Goal: Task Accomplishment & Management: Use online tool/utility

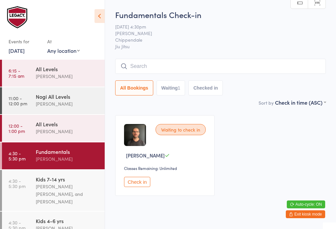
click at [132, 187] on button "Check in" at bounding box center [137, 182] width 26 height 10
click at [169, 64] on input "search" at bounding box center [220, 66] width 211 height 15
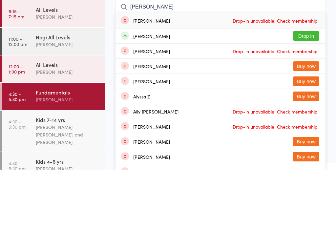
type input "[PERSON_NAME]"
click at [308, 91] on button "Drop in" at bounding box center [306, 96] width 26 height 10
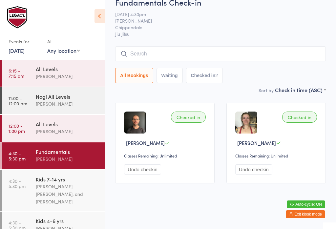
click at [44, 187] on div "[PERSON_NAME] [PERSON_NAME], and [PERSON_NAME]" at bounding box center [67, 194] width 63 height 23
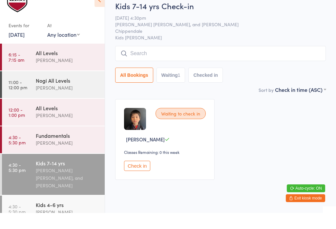
scroll to position [16, 0]
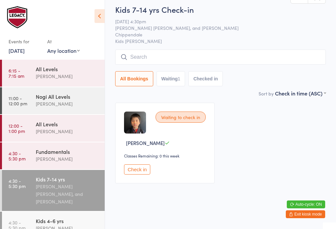
click at [160, 51] on input "search" at bounding box center [220, 57] width 211 height 15
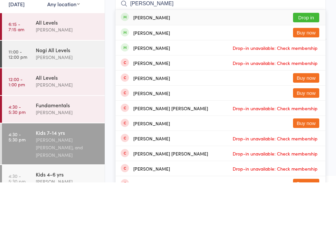
type input "[PERSON_NAME]"
click at [310, 59] on button "Drop in" at bounding box center [306, 64] width 26 height 10
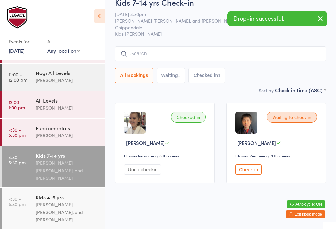
scroll to position [30, 0]
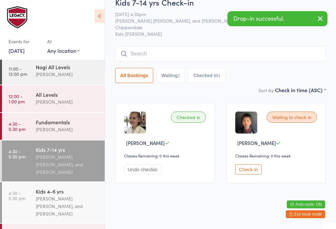
click at [75, 204] on div "[PERSON_NAME] [PERSON_NAME], and [PERSON_NAME]" at bounding box center [67, 206] width 63 height 23
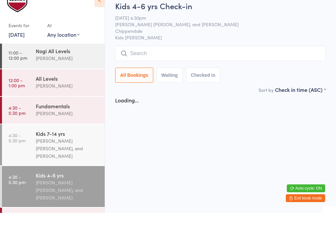
click at [151, 62] on input "search" at bounding box center [220, 69] width 211 height 15
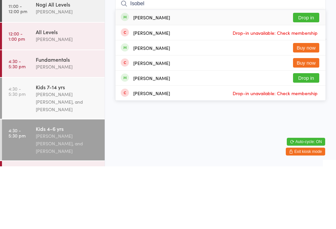
type input "Isobel"
click at [309, 76] on button "Drop in" at bounding box center [306, 81] width 26 height 10
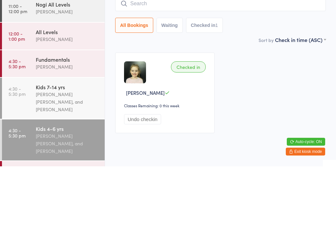
scroll to position [16, 0]
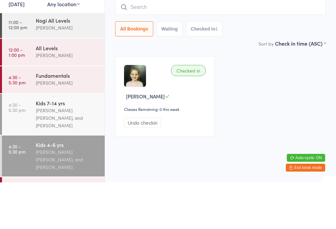
click at [49, 119] on div "Fundamentals" at bounding box center [67, 122] width 63 height 7
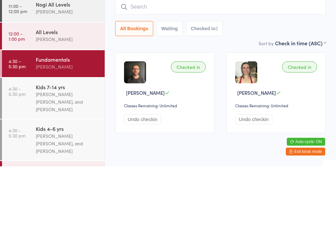
click at [147, 62] on input "search" at bounding box center [220, 69] width 211 height 15
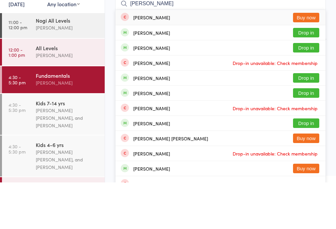
type input "[PERSON_NAME]"
click at [310, 90] on button "Drop in" at bounding box center [306, 95] width 26 height 10
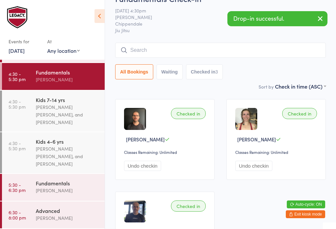
scroll to position [81, 0]
click at [261, 73] on div "All Bookings Waiting Checked in 3" at bounding box center [220, 71] width 211 height 15
click at [55, 190] on div "[PERSON_NAME]" at bounding box center [67, 191] width 63 height 8
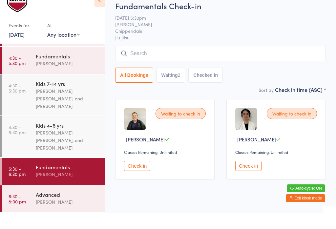
scroll to position [16, 0]
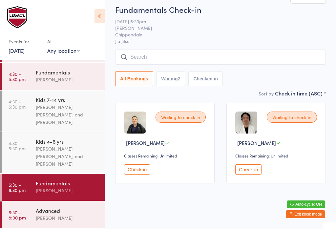
click at [164, 55] on input "search" at bounding box center [220, 57] width 211 height 15
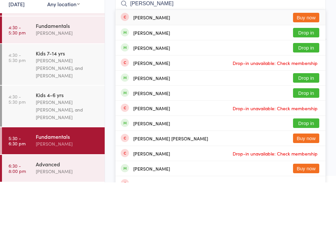
type input "[PERSON_NAME]"
click at [307, 90] on button "Drop in" at bounding box center [306, 95] width 26 height 10
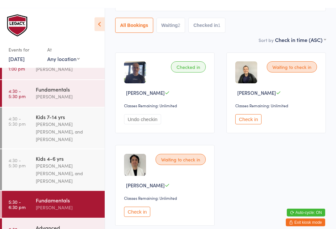
scroll to position [0, 0]
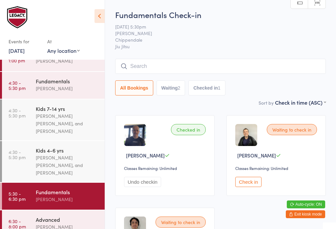
click at [176, 65] on input "search" at bounding box center [220, 66] width 211 height 15
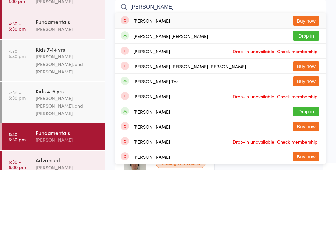
type input "[PERSON_NAME]"
click at [311, 91] on button "Drop in" at bounding box center [306, 96] width 26 height 10
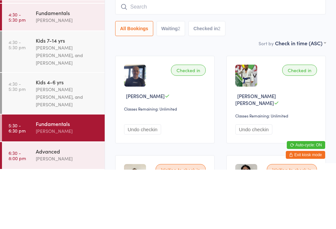
scroll to position [81, 0]
click at [57, 69] on div "Fundamentals" at bounding box center [67, 72] width 63 height 7
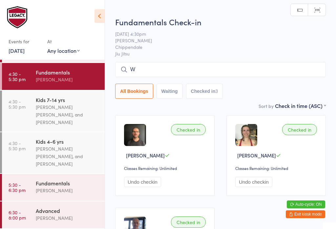
type input "Wo"
click at [194, 68] on input "search" at bounding box center [220, 69] width 211 height 15
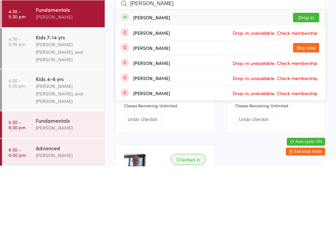
type input "[PERSON_NAME]"
click at [312, 76] on button "Drop in" at bounding box center [306, 81] width 26 height 10
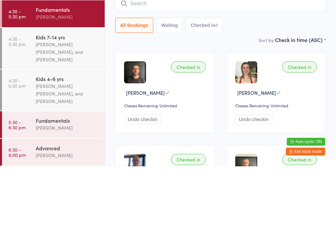
click at [62, 145] on div "[PERSON_NAME] [PERSON_NAME], and [PERSON_NAME]" at bounding box center [67, 156] width 63 height 23
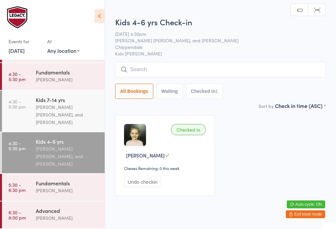
click at [151, 72] on input "search" at bounding box center [220, 69] width 211 height 15
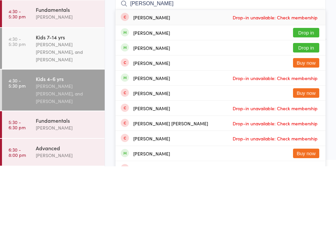
type input "[PERSON_NAME]"
click at [310, 91] on button "Drop in" at bounding box center [306, 96] width 26 height 10
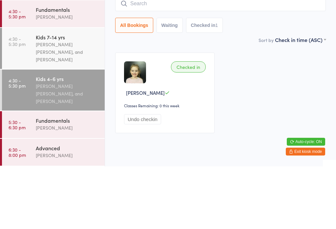
scroll to position [16, 0]
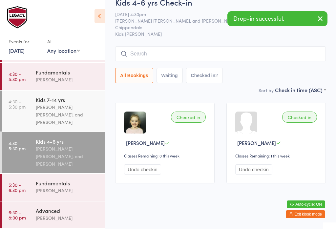
click at [58, 165] on div "[PERSON_NAME] [PERSON_NAME], and [PERSON_NAME]" at bounding box center [67, 156] width 63 height 23
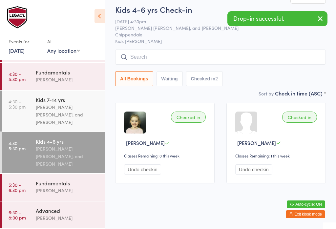
click at [190, 53] on input "search" at bounding box center [220, 57] width 211 height 15
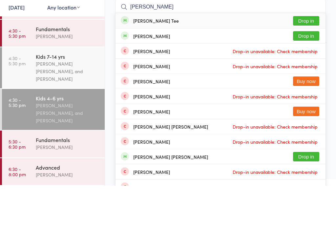
type input "[PERSON_NAME]"
click at [313, 59] on button "Drop in" at bounding box center [306, 64] width 26 height 10
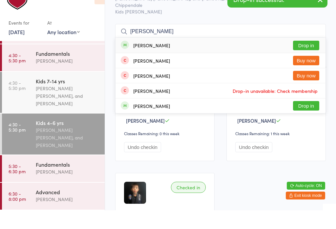
type input "[PERSON_NAME]"
click at [316, 59] on button "Drop in" at bounding box center [306, 64] width 26 height 10
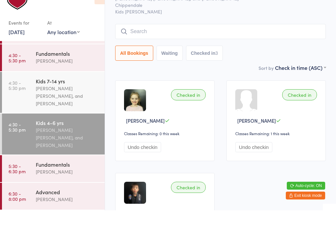
scroll to position [35, 0]
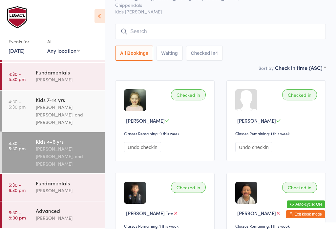
click at [58, 101] on div "Kids 7-14 yrs" at bounding box center [67, 99] width 63 height 7
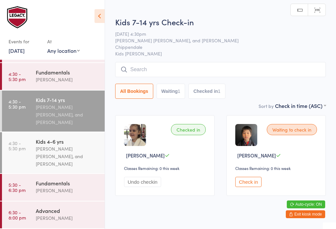
click at [251, 71] on input "search" at bounding box center [220, 69] width 211 height 15
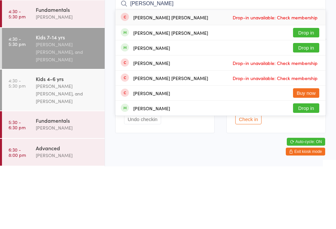
type input "[PERSON_NAME]"
click at [170, 88] on div "[PERSON_NAME] [PERSON_NAME] Drop in" at bounding box center [221, 95] width 210 height 15
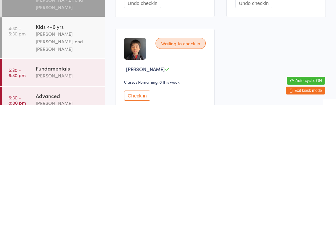
scroll to position [14, 0]
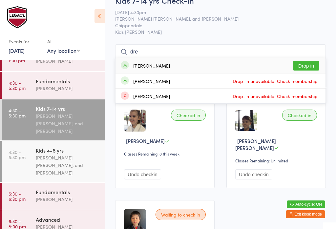
type input "dre"
click at [313, 64] on button "Drop in" at bounding box center [306, 66] width 26 height 10
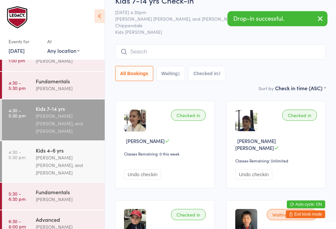
click at [274, 210] on div "Waiting to check in" at bounding box center [292, 214] width 50 height 11
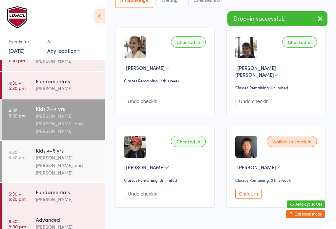
scroll to position [100, 0]
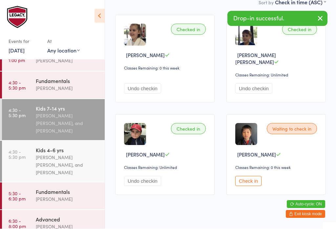
click at [251, 166] on div "Classes Remaining: 0 this week" at bounding box center [277, 168] width 84 height 6
click at [250, 184] on button "Check in" at bounding box center [248, 181] width 26 height 10
click at [247, 169] on div "Waiting to check in [PERSON_NAME] Classes Remaining: 0 this week Check in" at bounding box center [277, 155] width 100 height 81
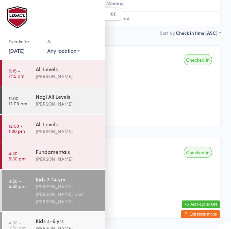
click at [61, 64] on div "All Levels [PERSON_NAME]" at bounding box center [70, 73] width 69 height 26
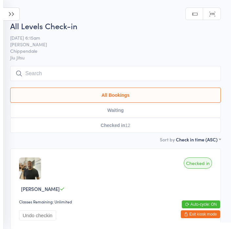
scroll to position [111, 0]
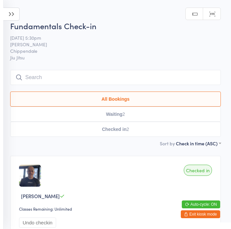
click at [54, 81] on input "search" at bounding box center [115, 77] width 211 height 15
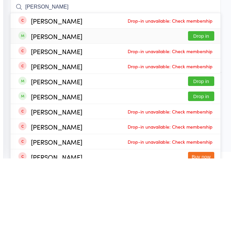
type input "[PERSON_NAME]"
click at [80, 104] on div "Andrew Johnston" at bounding box center [57, 106] width 52 height 5
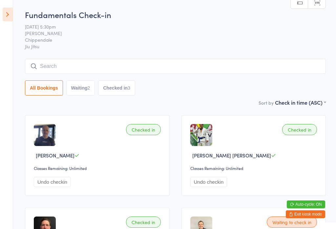
click at [9, 11] on icon at bounding box center [8, 15] width 10 height 14
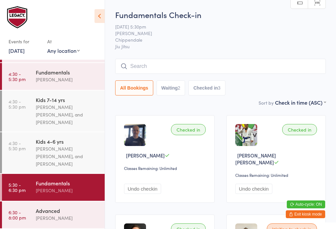
scroll to position [81, 0]
click at [70, 161] on div "[PERSON_NAME] [PERSON_NAME], and [PERSON_NAME]" at bounding box center [67, 156] width 63 height 23
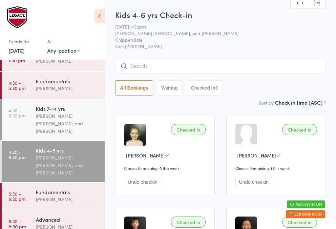
click at [76, 126] on div "[PERSON_NAME] [PERSON_NAME], and [PERSON_NAME]" at bounding box center [67, 123] width 63 height 23
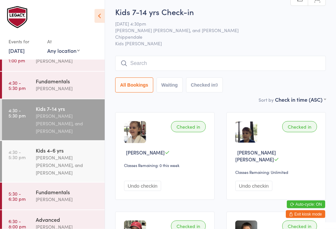
scroll to position [2, 0]
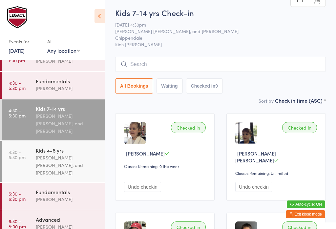
click at [231, 62] on input "search" at bounding box center [220, 64] width 211 height 15
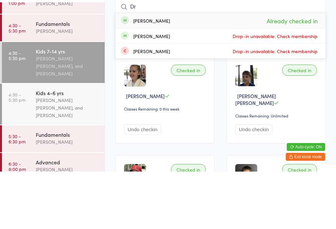
type input "D"
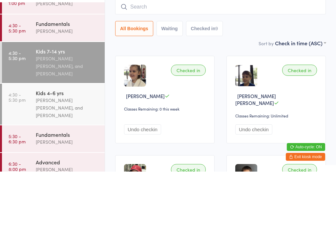
type input "C"
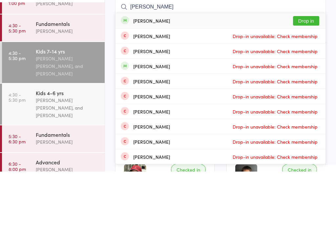
type input "Gabriel solart"
click at [231, 74] on button "Drop in" at bounding box center [306, 79] width 26 height 10
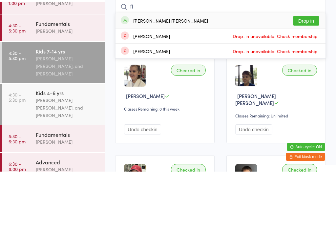
type input "f"
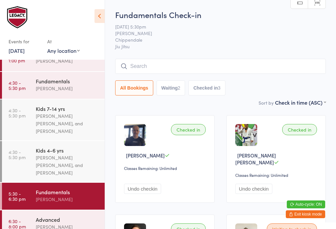
click at [62, 173] on div "[PERSON_NAME] [PERSON_NAME], and [PERSON_NAME]" at bounding box center [67, 165] width 63 height 23
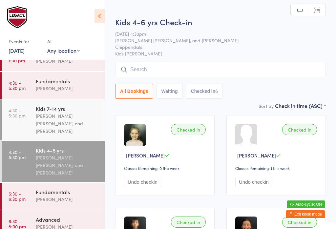
click at [56, 93] on div "Fundamentals Ricardo Laffranchi" at bounding box center [70, 85] width 69 height 26
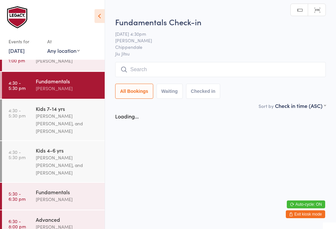
click at [218, 77] on input "search" at bounding box center [220, 69] width 211 height 15
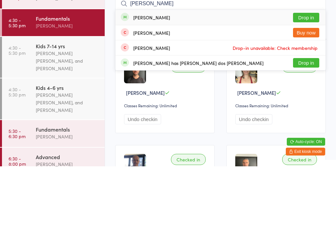
type input "Bruno"
click at [231, 76] on button "Drop in" at bounding box center [306, 81] width 26 height 10
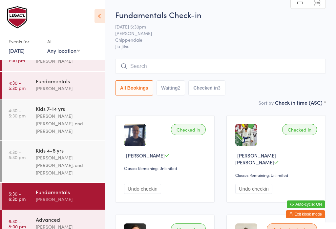
click at [188, 68] on input "search" at bounding box center [220, 66] width 211 height 15
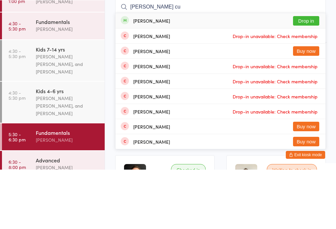
type input "Steve cu"
click at [231, 76] on button "Drop in" at bounding box center [306, 81] width 26 height 10
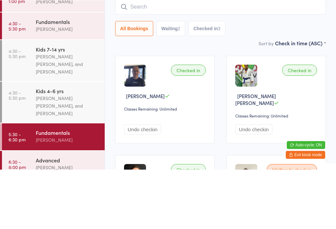
scroll to position [59, 0]
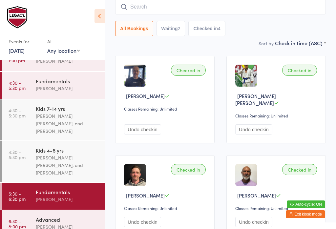
click at [229, 8] on input "search" at bounding box center [220, 6] width 211 height 15
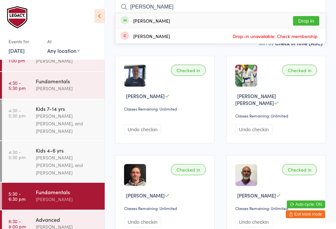
type input "Raisa"
click at [231, 22] on button "Drop in" at bounding box center [306, 21] width 26 height 10
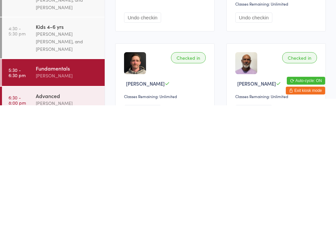
scroll to position [0, 0]
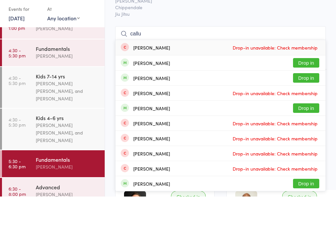
type input "callu"
click at [231, 106] on button "Drop in" at bounding box center [306, 111] width 26 height 10
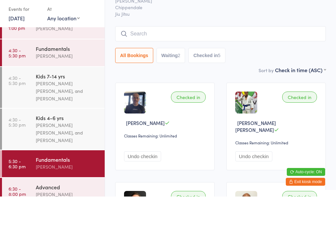
scroll to position [33, 0]
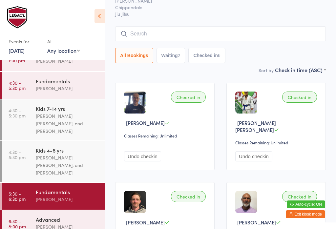
click at [177, 34] on input "search" at bounding box center [220, 33] width 211 height 15
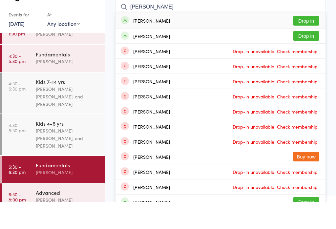
type input "Ron"
click at [231, 43] on button "Drop in" at bounding box center [306, 48] width 26 height 10
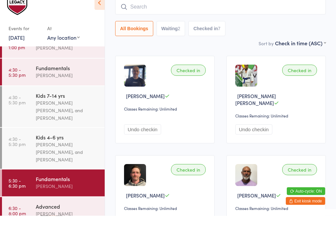
scroll to position [46, 0]
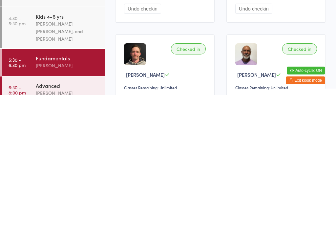
click at [68, 188] on div "Fundamentals" at bounding box center [67, 191] width 63 height 7
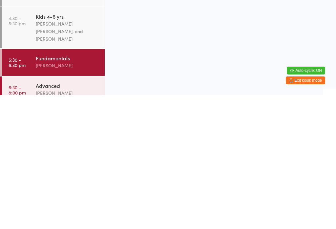
scroll to position [0, 0]
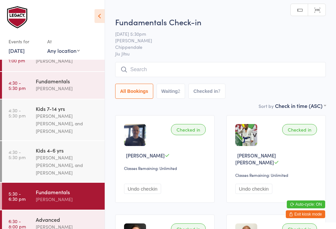
click at [178, 70] on input "search" at bounding box center [220, 69] width 211 height 15
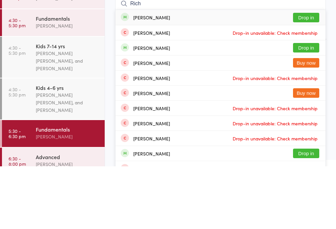
type input "Rich"
click at [231, 76] on button "Drop in" at bounding box center [306, 81] width 26 height 10
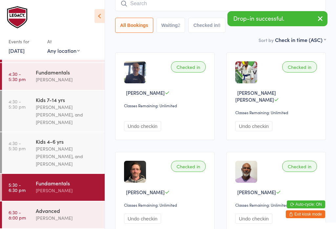
scroll to position [81, 0]
click at [47, 218] on div "[PERSON_NAME]" at bounding box center [67, 218] width 63 height 8
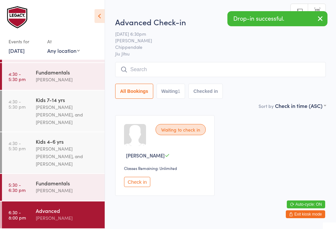
click at [129, 68] on input "search" at bounding box center [220, 69] width 211 height 15
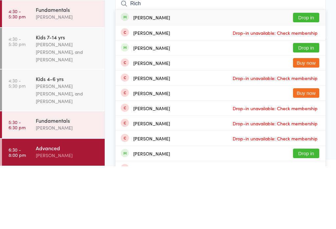
type input "Rich"
click at [231, 76] on button "Drop in" at bounding box center [306, 81] width 26 height 10
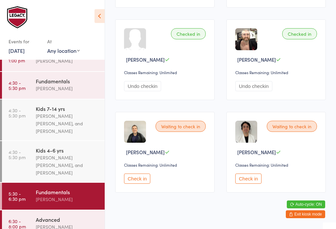
scroll to position [383, 0]
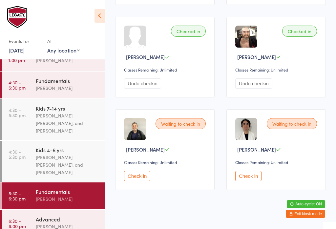
click at [133, 179] on button "Check in" at bounding box center [137, 176] width 26 height 10
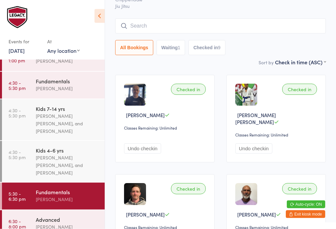
scroll to position [0, 0]
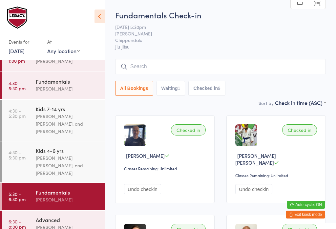
click at [225, 70] on input "search" at bounding box center [220, 66] width 211 height 15
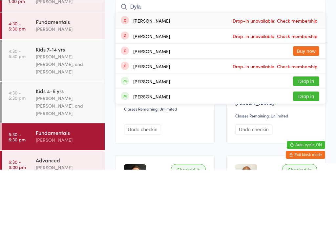
type input "Dyla"
click at [231, 136] on button "Drop in" at bounding box center [306, 141] width 26 height 10
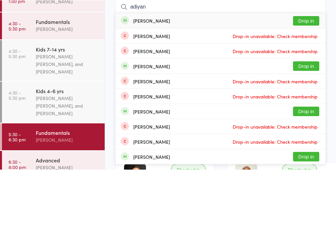
type input "adiyan"
click at [231, 76] on button "Drop in" at bounding box center [306, 81] width 26 height 10
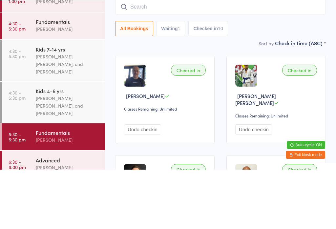
scroll to position [59, 0]
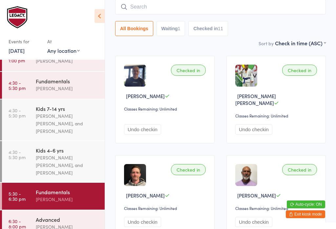
click at [167, 7] on input "search" at bounding box center [220, 6] width 211 height 15
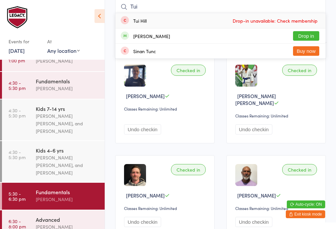
type input "Tui"
click at [231, 38] on button "Drop in" at bounding box center [306, 36] width 26 height 10
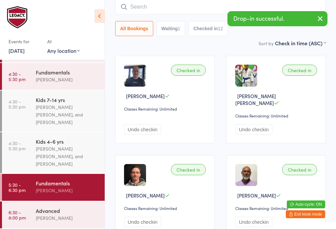
scroll to position [81, 0]
click at [73, 216] on div "[PERSON_NAME]" at bounding box center [67, 218] width 63 height 8
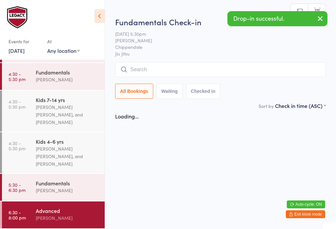
click at [174, 69] on input "search" at bounding box center [220, 69] width 211 height 15
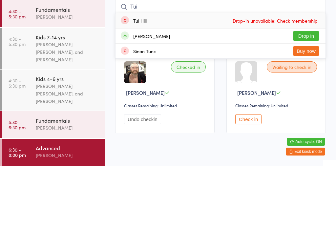
type input "Tui"
click at [231, 94] on button "Drop in" at bounding box center [306, 99] width 26 height 10
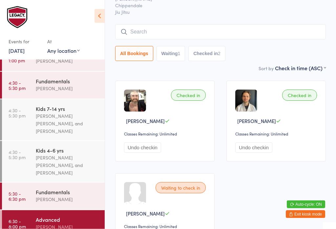
scroll to position [35, 0]
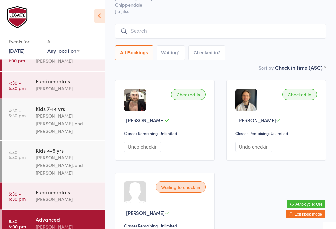
click at [33, 195] on link "5:30 - 6:30 pm Fundamentals Werique Oliveira" at bounding box center [53, 196] width 103 height 27
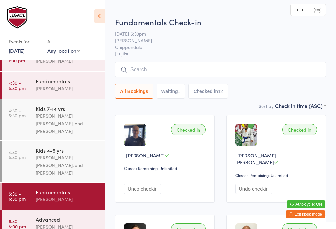
click at [185, 69] on input "search" at bounding box center [220, 69] width 211 height 15
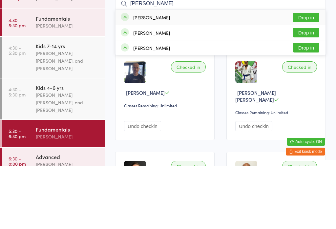
type input "Troy"
click at [231, 76] on button "Drop in" at bounding box center [306, 81] width 26 height 10
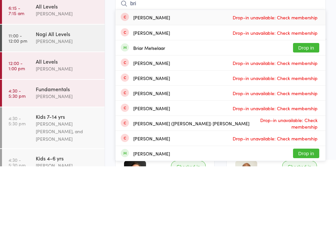
type input "bri"
click at [231, 106] on button "Drop in" at bounding box center [306, 111] width 26 height 10
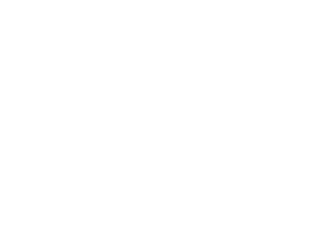
scroll to position [664, 0]
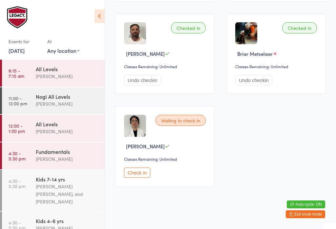
click at [231, 33] on div "Checked in" at bounding box center [299, 27] width 35 height 11
click at [231, 85] on button "Undo checkin" at bounding box center [253, 80] width 37 height 10
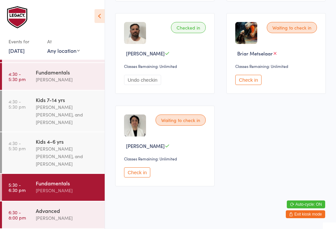
scroll to position [81, 0]
click at [62, 193] on div "[PERSON_NAME]" at bounding box center [67, 191] width 63 height 8
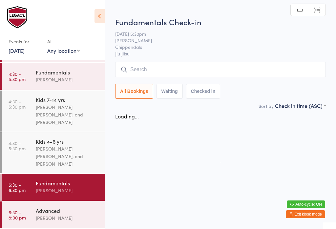
scroll to position [0, 0]
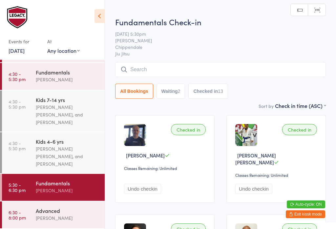
click at [199, 72] on input "search" at bounding box center [220, 69] width 211 height 15
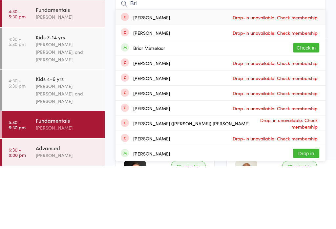
type input "Bri"
click at [231, 106] on button "Check in" at bounding box center [306, 111] width 26 height 10
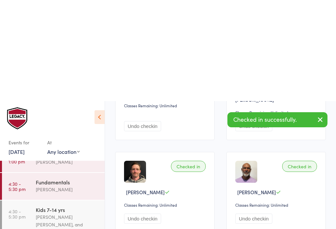
scroll to position [176, 0]
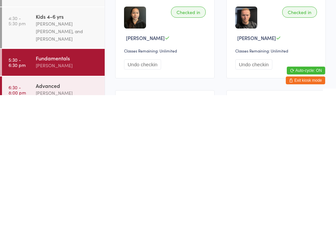
click at [79, 216] on div "Advanced" at bounding box center [67, 219] width 63 height 7
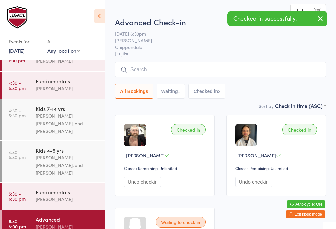
click at [187, 75] on input "search" at bounding box center [220, 69] width 211 height 15
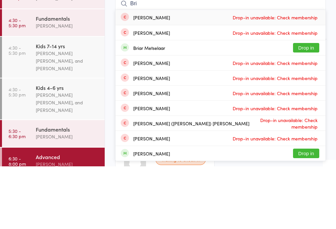
type input "Bri"
click at [231, 106] on button "Drop in" at bounding box center [306, 111] width 26 height 10
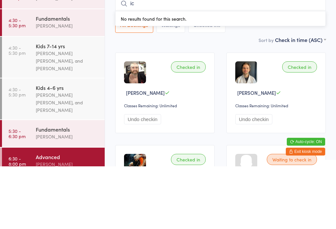
type input "i"
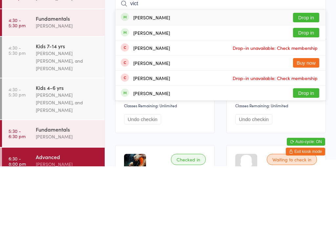
type input "vict"
click at [231, 91] on button "Drop in" at bounding box center [306, 96] width 26 height 10
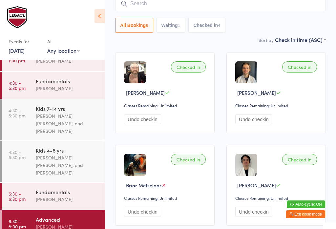
click at [199, 8] on input "search" at bounding box center [220, 3] width 211 height 15
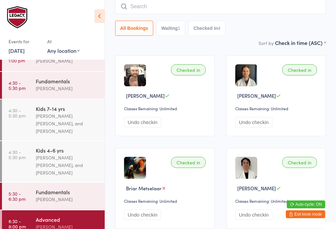
scroll to position [59, 0]
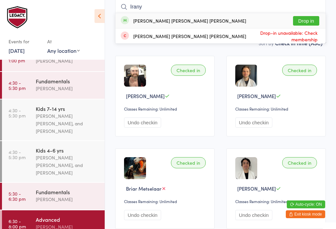
type input "Irany"
click at [183, 17] on div "Irany Luciano Silva de Oliveira Drop in" at bounding box center [221, 20] width 210 height 15
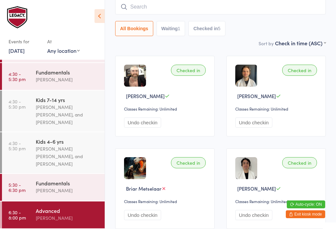
scroll to position [81, 0]
click at [126, 54] on div "Checked in Richard Wolf Classes Remaining: Unlimited Undo checkin Checked in Tu…" at bounding box center [220, 192] width 223 height 285
click at [73, 182] on div "Fundamentals" at bounding box center [67, 183] width 63 height 7
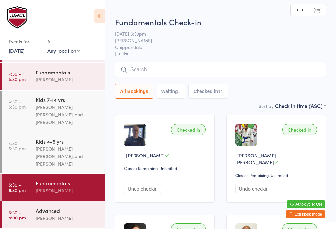
click at [195, 70] on input "search" at bounding box center [220, 69] width 211 height 15
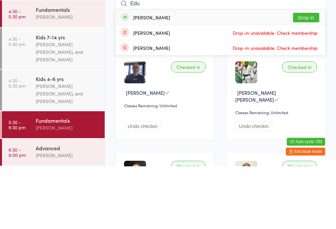
type input "Edu"
click at [231, 76] on button "Drop in" at bounding box center [306, 81] width 26 height 10
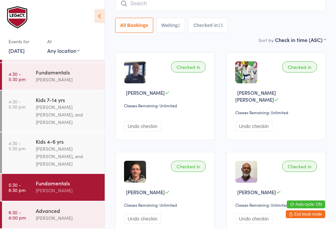
click at [55, 159] on div "[PERSON_NAME] [PERSON_NAME], and [PERSON_NAME]" at bounding box center [67, 156] width 63 height 23
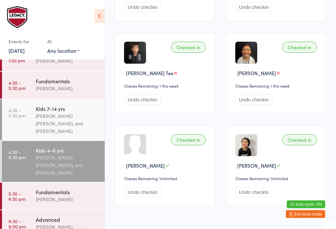
scroll to position [194, 0]
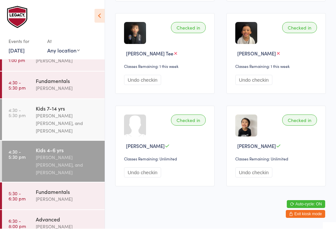
click at [30, 95] on link "4:30 - 5:30 pm Fundamentals Ricardo Laffranchi" at bounding box center [53, 85] width 103 height 27
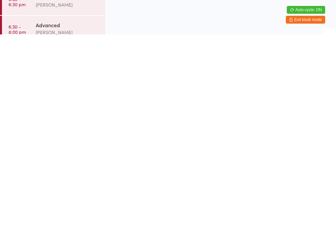
scroll to position [194, 0]
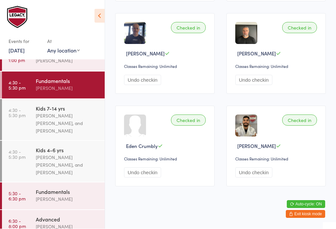
click at [31, 112] on link "4:30 - 5:30 pm Kids 7-14 yrs Werique Oliveira, Carlos Henrique Santos Pinto, an…" at bounding box center [53, 120] width 103 height 41
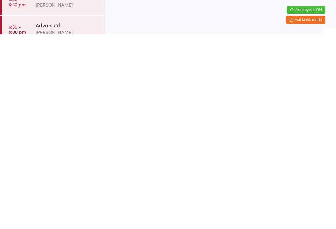
scroll to position [195, 0]
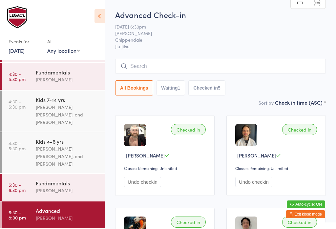
scroll to position [81, 0]
click at [35, 206] on link "6:30 - 8:00 pm Advanced Ricardo Laffranchi" at bounding box center [53, 215] width 103 height 27
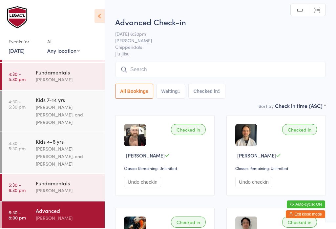
click at [231, 63] on input "search" at bounding box center [220, 69] width 211 height 15
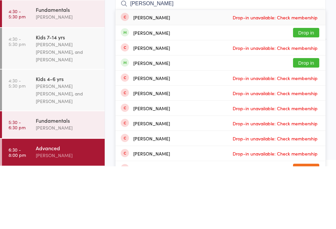
type input "Jose b"
click at [231, 91] on button "Drop in" at bounding box center [306, 96] width 26 height 10
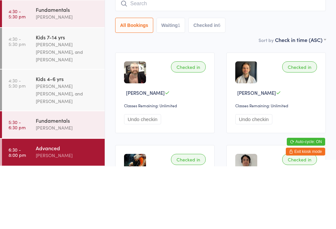
type input "j"
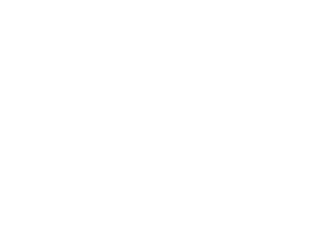
scroll to position [56, 0]
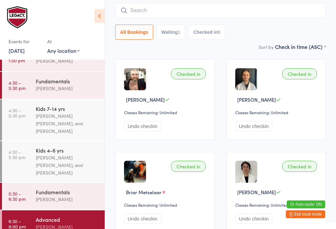
click at [231, 11] on input "search" at bounding box center [220, 10] width 211 height 15
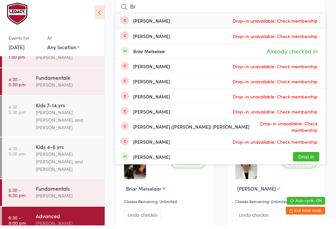
type input "B"
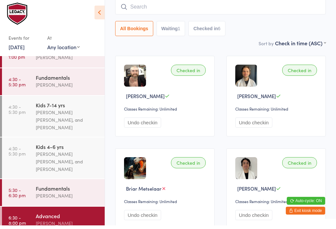
scroll to position [59, 0]
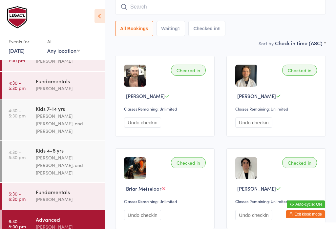
click at [186, 3] on input "search" at bounding box center [220, 6] width 211 height 15
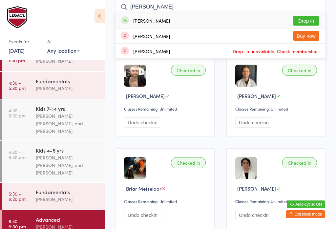
type input "Gonzalo"
click at [231, 16] on button "Drop in" at bounding box center [306, 21] width 26 height 10
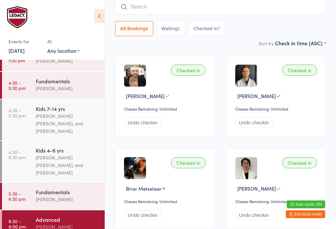
click at [231, 3] on input "search" at bounding box center [220, 6] width 211 height 15
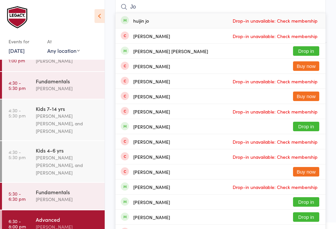
type input "Jo"
click at [231, 55] on button "Drop in" at bounding box center [306, 51] width 26 height 10
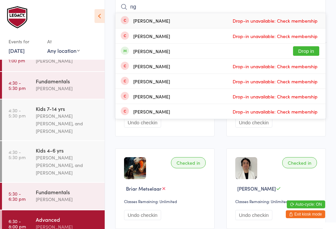
type input "ng"
click at [231, 49] on button "Drop in" at bounding box center [306, 51] width 26 height 10
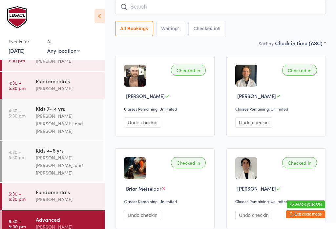
click at [183, 8] on input "search" at bounding box center [220, 6] width 211 height 15
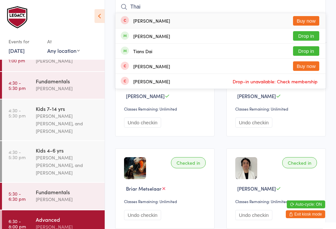
type input "Thai"
click at [231, 32] on button "Drop in" at bounding box center [306, 36] width 26 height 10
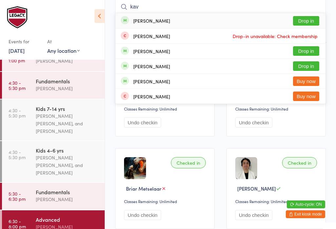
type input "kav"
click at [161, 69] on div "Richard Kavanagh" at bounding box center [151, 66] width 37 height 5
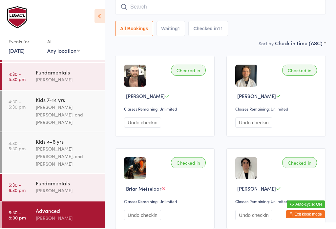
scroll to position [81, 0]
click at [229, 13] on input "search" at bounding box center [220, 6] width 211 height 15
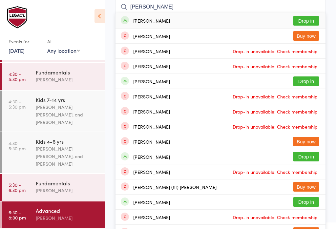
type input "Andrew chen"
click at [231, 20] on button "Drop in" at bounding box center [306, 21] width 26 height 10
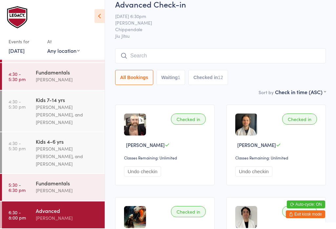
click at [163, 60] on input "search" at bounding box center [220, 55] width 211 height 15
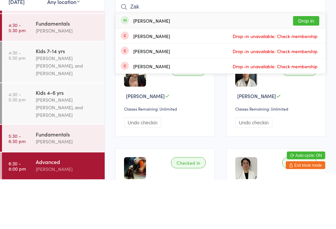
type input "Zak"
click at [143, 62] on div "Nicholas Zakharov Drop in" at bounding box center [221, 69] width 210 height 15
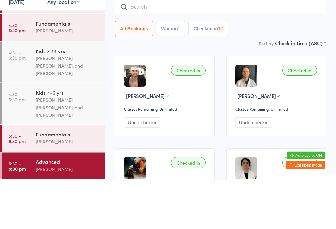
click at [148, 70] on button "All Bookings" at bounding box center [134, 77] width 38 height 15
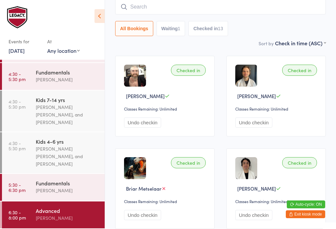
click at [231, 5] on input "search" at bounding box center [220, 6] width 211 height 15
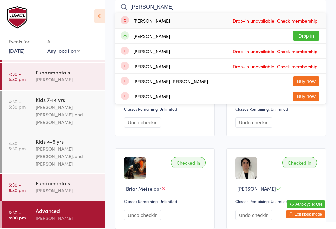
type input "Rodrigo"
click at [231, 36] on button "Drop in" at bounding box center [306, 36] width 26 height 10
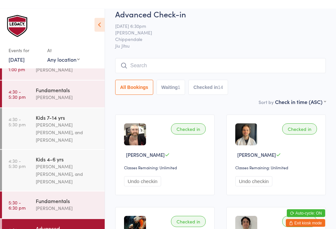
scroll to position [0, 0]
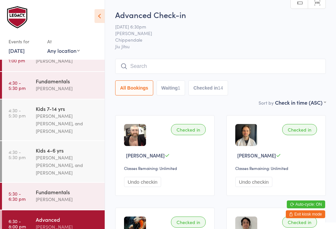
click at [178, 89] on div "1" at bounding box center [179, 87] width 3 height 5
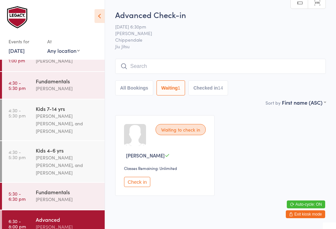
select select "0"
click at [143, 186] on button "Check in" at bounding box center [137, 182] width 26 height 10
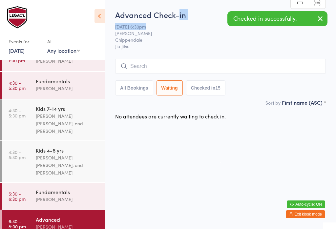
click at [231, 17] on ui-view "Advanced Check-in 15 Sep 6:30pm Ricardo Laffranchi Chippendale Jiu Jitsu Manual…" at bounding box center [220, 66] width 231 height 114
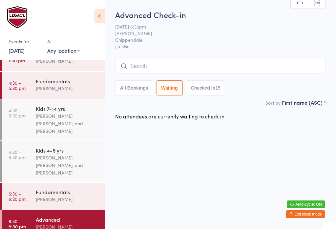
click at [189, 66] on input "search" at bounding box center [220, 66] width 211 height 15
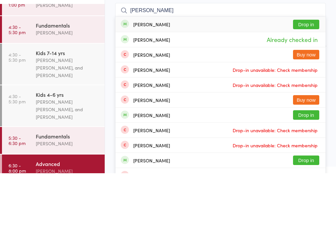
type input "Jessica pha"
click at [231, 76] on button "Drop in" at bounding box center [306, 81] width 26 height 10
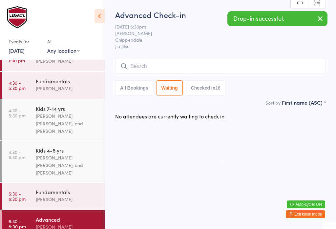
click at [127, 88] on button "All Bookings" at bounding box center [134, 87] width 38 height 15
select select "4"
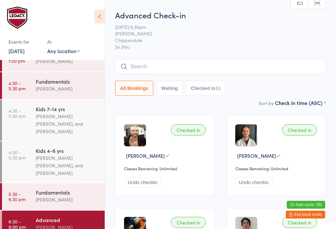
click at [52, 220] on div "Advanced" at bounding box center [67, 219] width 63 height 7
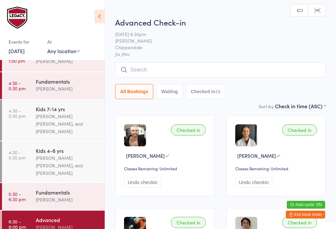
click at [150, 66] on input "search" at bounding box center [220, 69] width 211 height 15
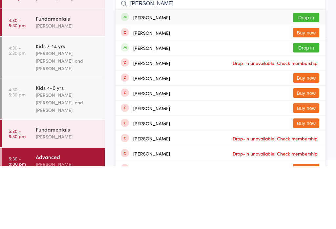
type input "Manion"
click at [231, 76] on button "Drop in" at bounding box center [306, 81] width 26 height 10
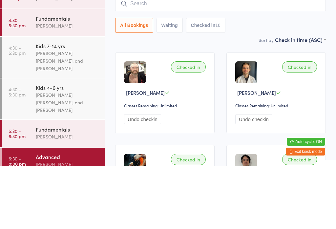
scroll to position [63, 0]
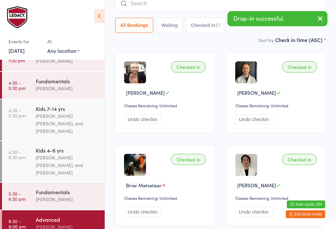
click at [208, 11] on input "search" at bounding box center [220, 3] width 211 height 15
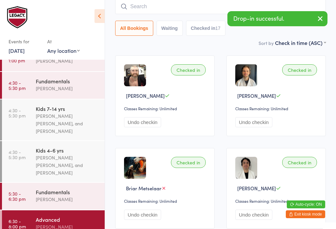
scroll to position [59, 0]
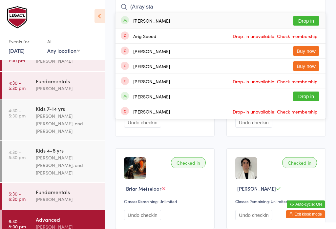
type input "(Array sta"
click at [231, 19] on button "Drop in" at bounding box center [306, 21] width 26 height 10
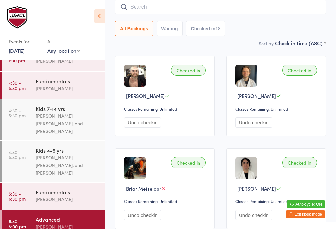
click at [128, 14] on input "search" at bounding box center [220, 6] width 211 height 15
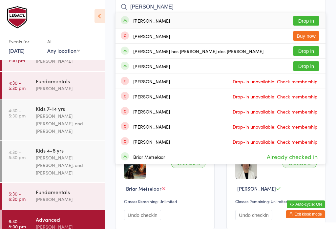
type input "Bruno m"
click at [231, 50] on button "Drop in" at bounding box center [306, 51] width 26 height 10
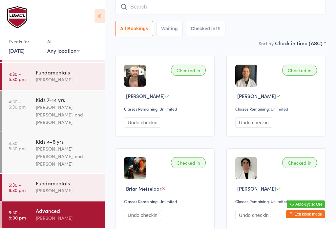
scroll to position [81, 0]
click at [44, 216] on div "[PERSON_NAME]" at bounding box center [67, 218] width 63 height 8
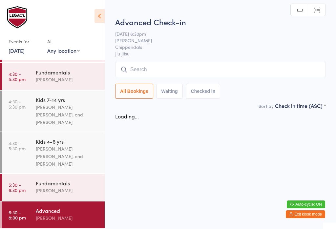
scroll to position [0, 0]
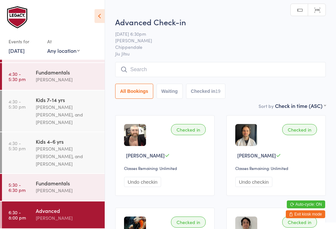
click at [231, 67] on input "search" at bounding box center [220, 69] width 211 height 15
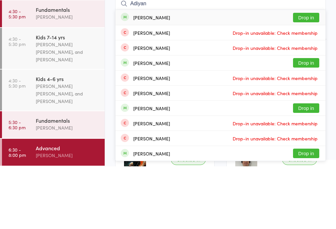
type input "Adiyan"
click at [231, 76] on button "Drop in" at bounding box center [306, 81] width 26 height 10
